Goal: Check status: Check status

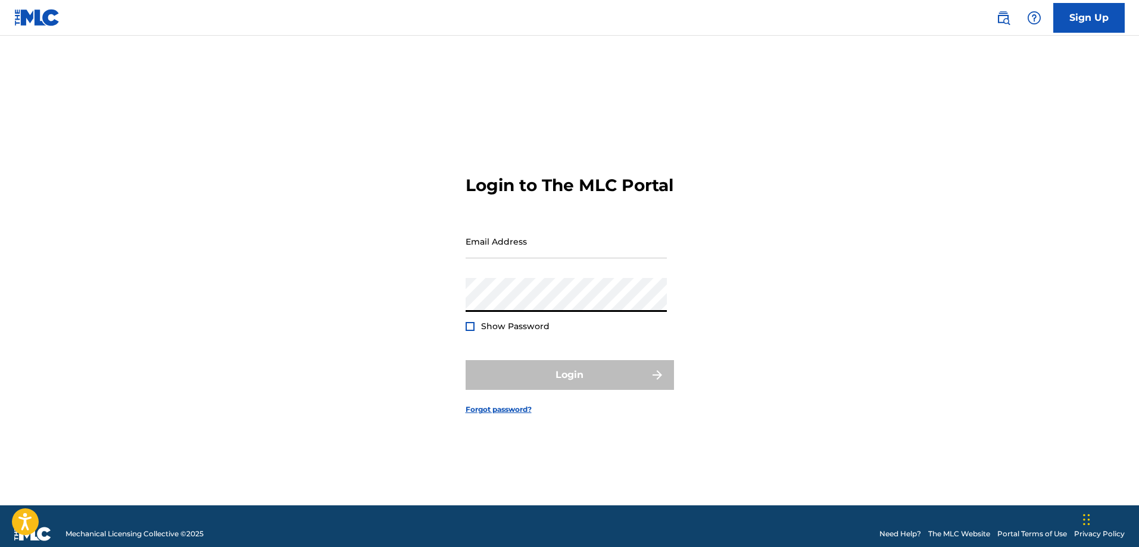
type input "[EMAIL_ADDRESS][PERSON_NAME][DOMAIN_NAME]"
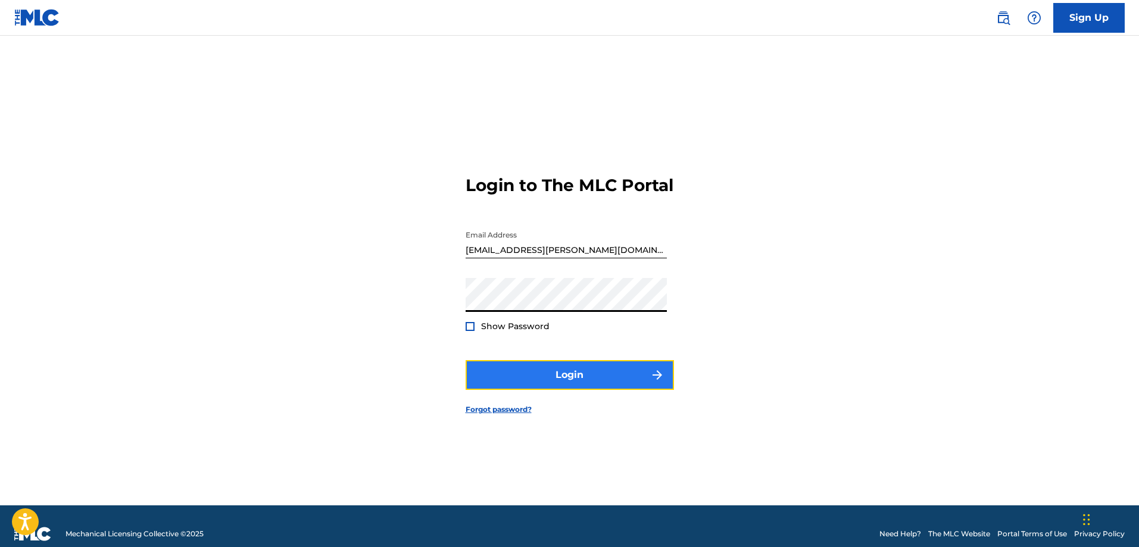
click at [526, 381] on button "Login" at bounding box center [569, 375] width 208 height 30
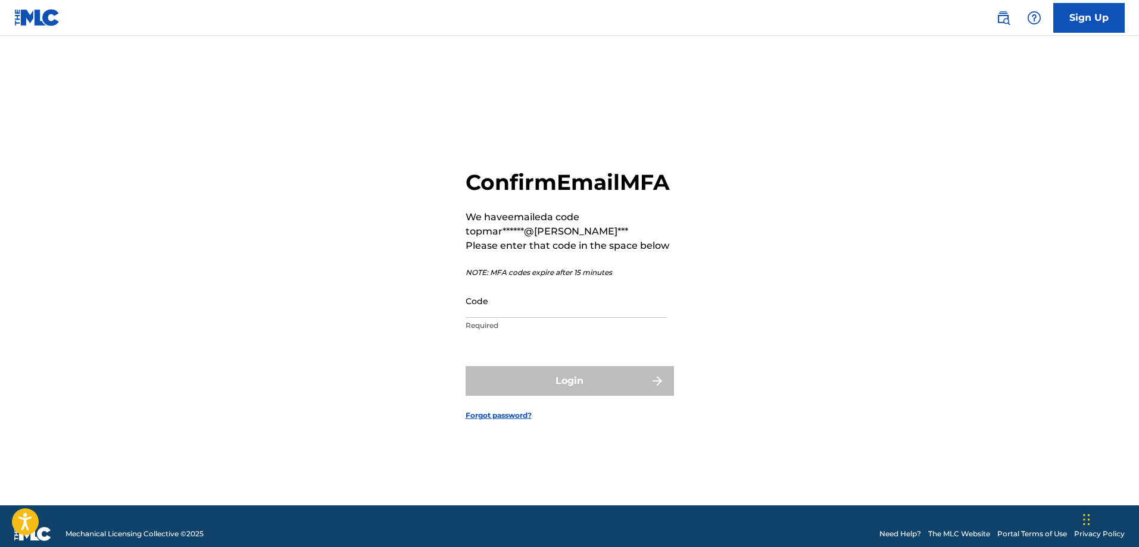
click at [500, 331] on p "Required" at bounding box center [565, 325] width 201 height 11
click at [510, 318] on input "Code" at bounding box center [565, 301] width 201 height 34
paste input "112076"
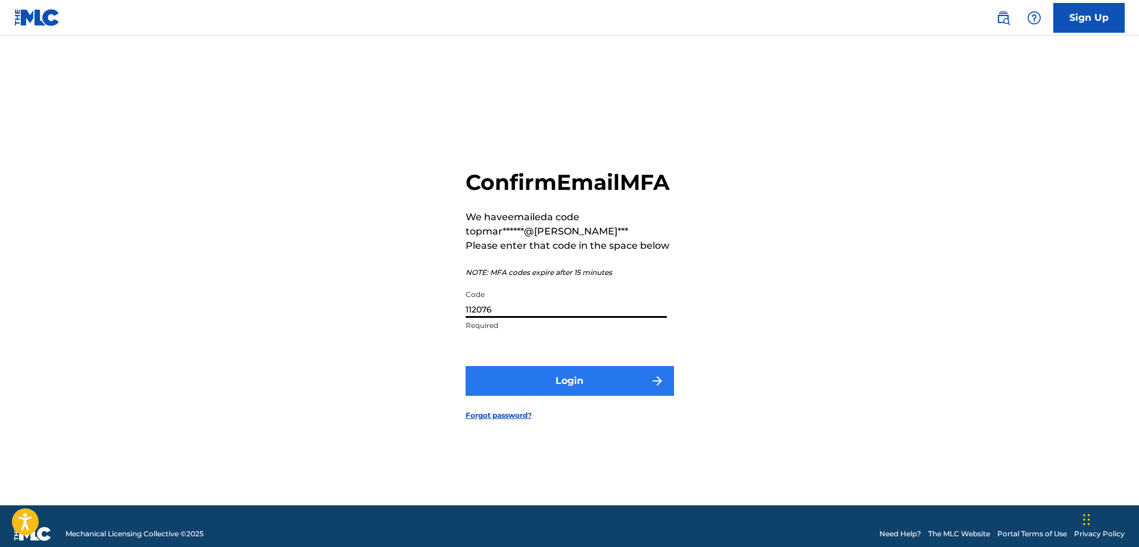
type input "112076"
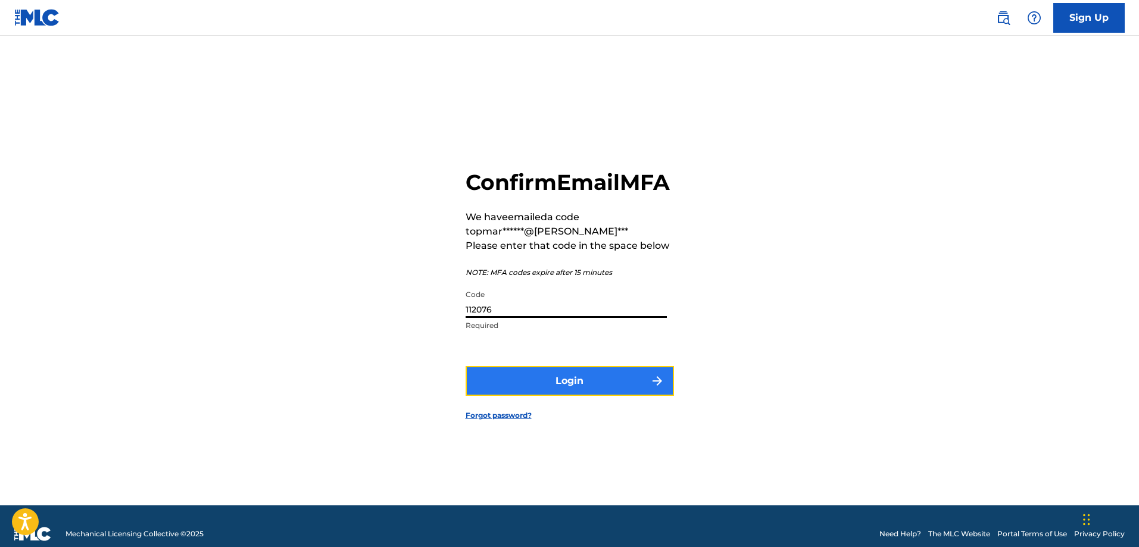
click at [491, 394] on button "Login" at bounding box center [569, 381] width 208 height 30
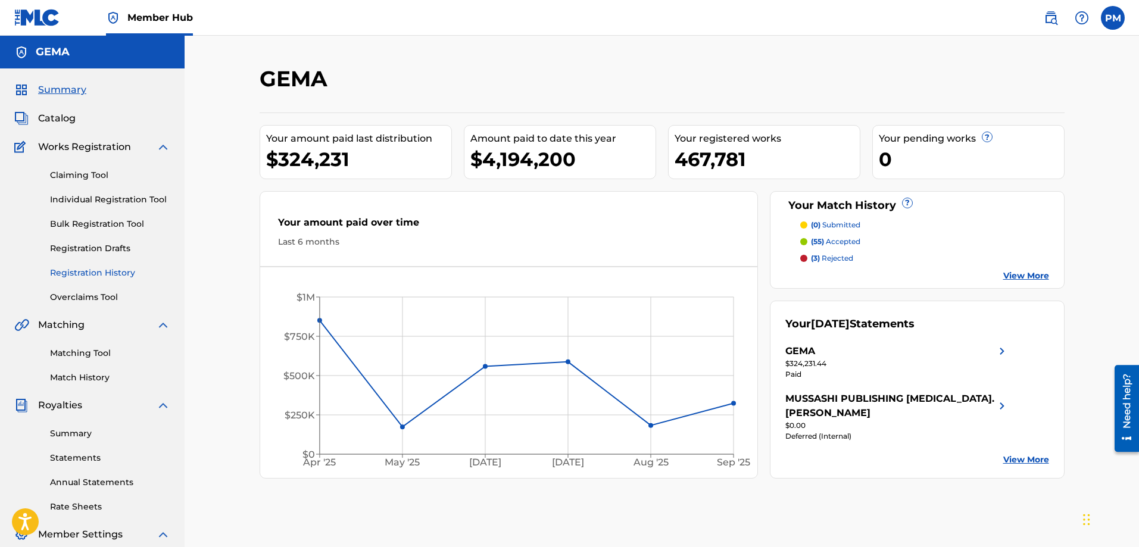
click at [103, 277] on link "Registration History" at bounding box center [110, 273] width 120 height 12
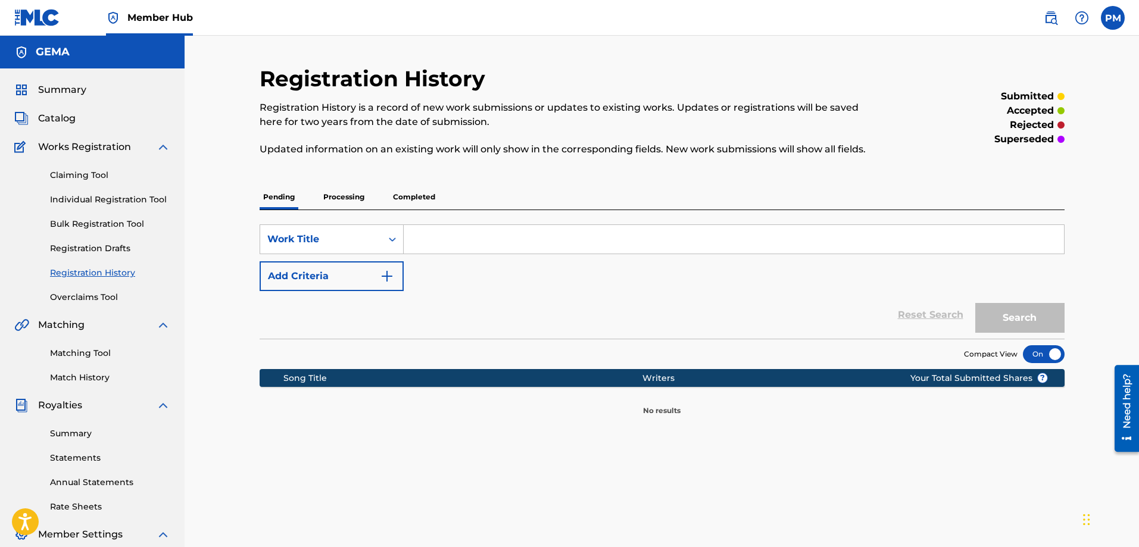
click at [338, 196] on p "Processing" at bounding box center [344, 197] width 48 height 25
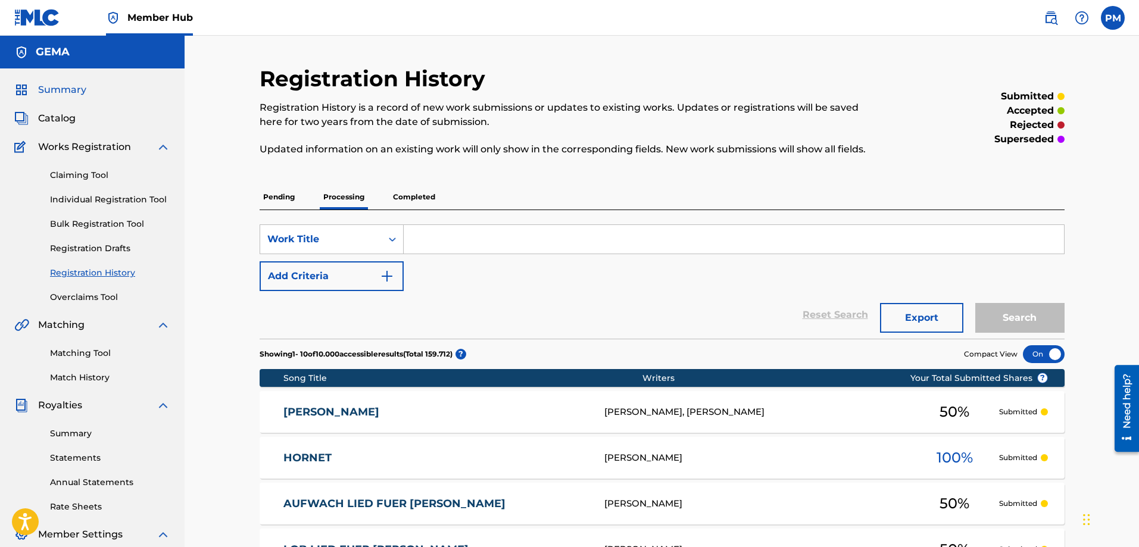
click at [48, 92] on span "Summary" at bounding box center [62, 90] width 48 height 14
